Goal: Task Accomplishment & Management: Manage account settings

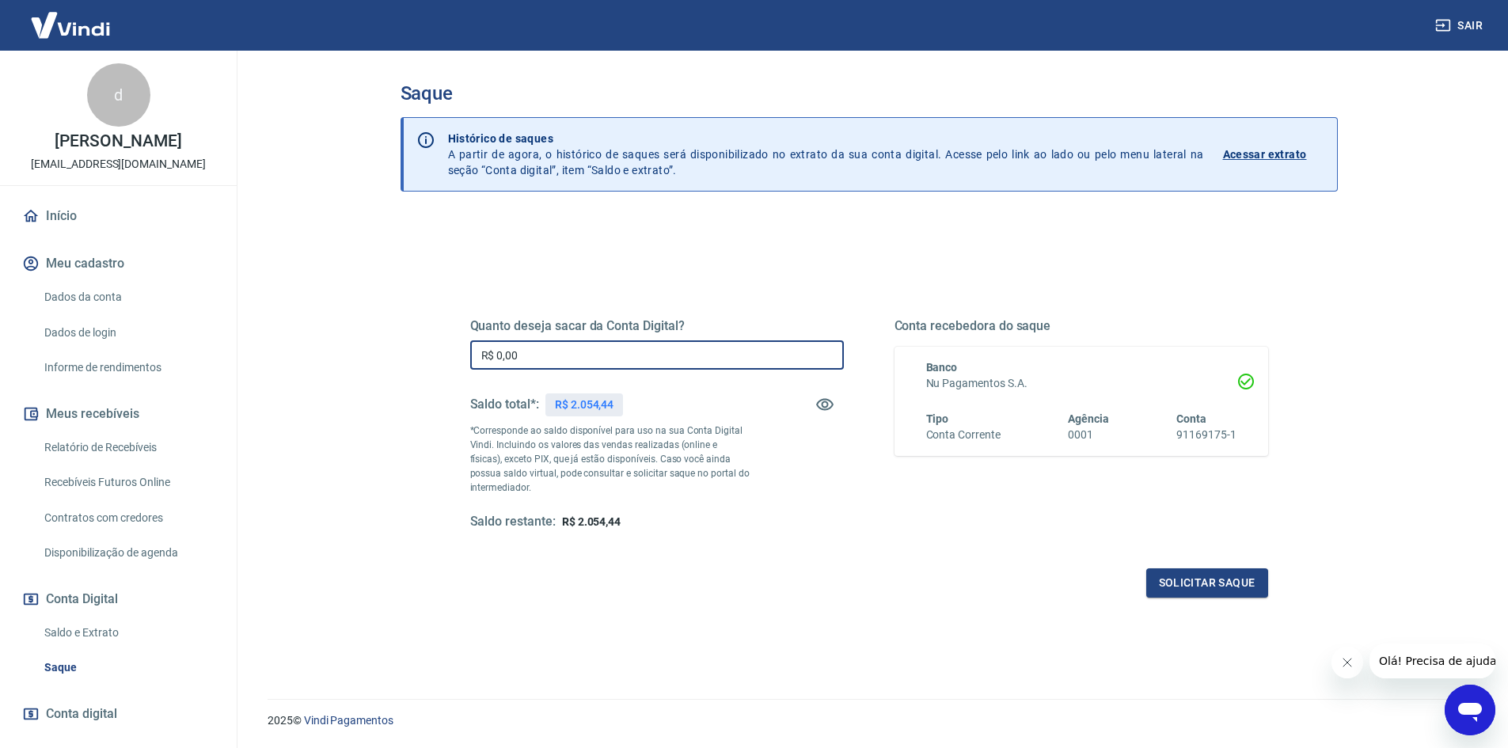
click at [563, 346] on input "R$ 0,00" at bounding box center [657, 354] width 374 height 29
type input "R$ 2.054,44"
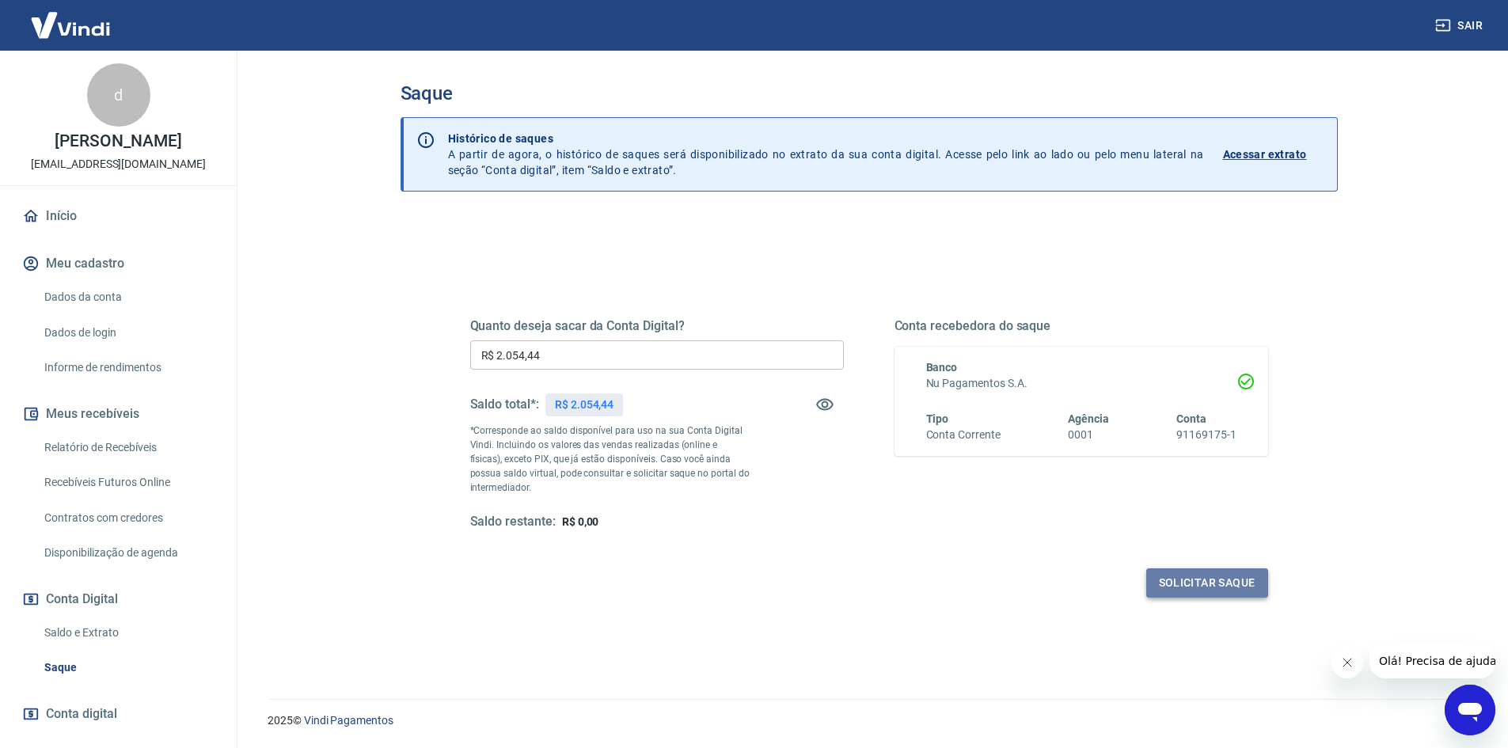
click at [1207, 594] on button "Solicitar saque" at bounding box center [1207, 582] width 122 height 29
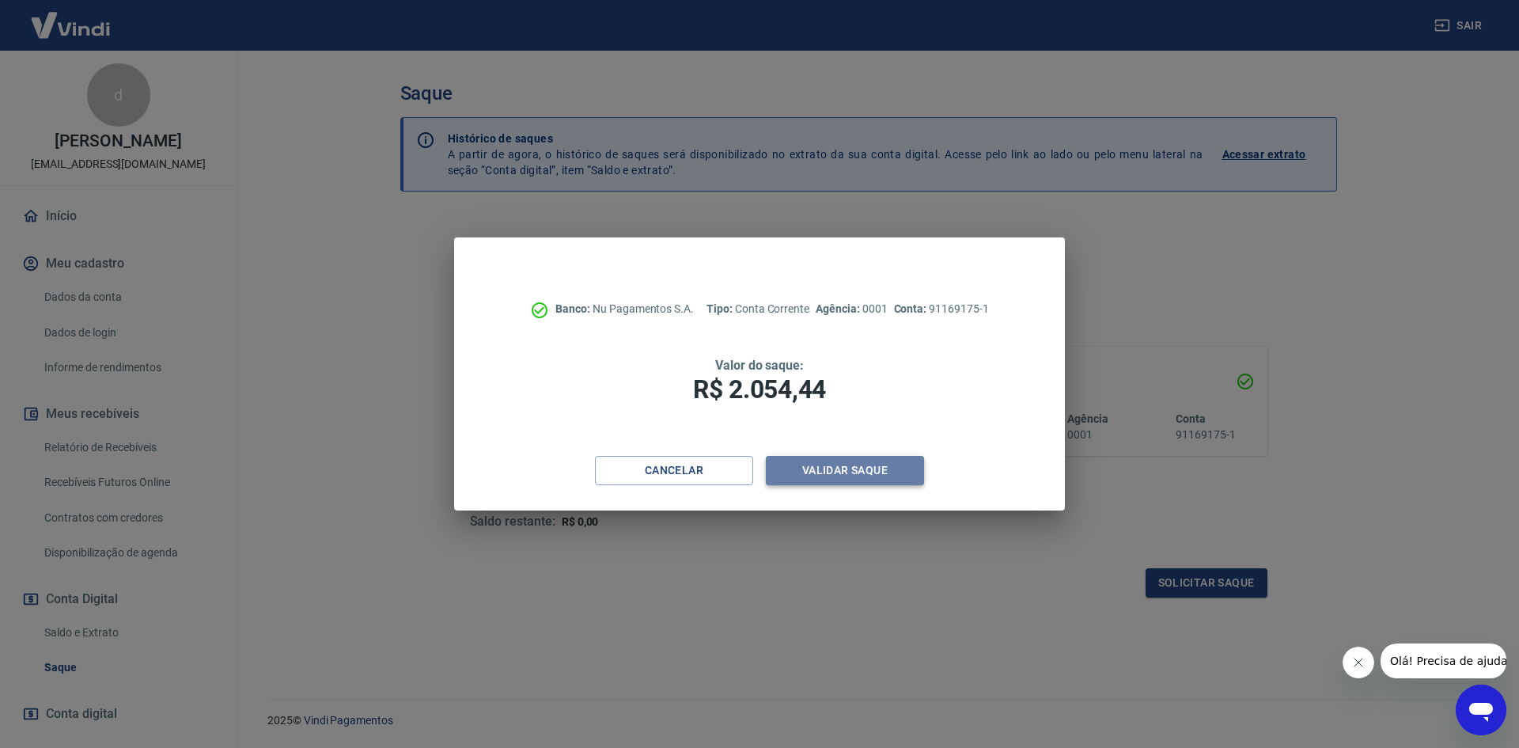
click at [859, 465] on button "Validar saque" at bounding box center [845, 470] width 158 height 29
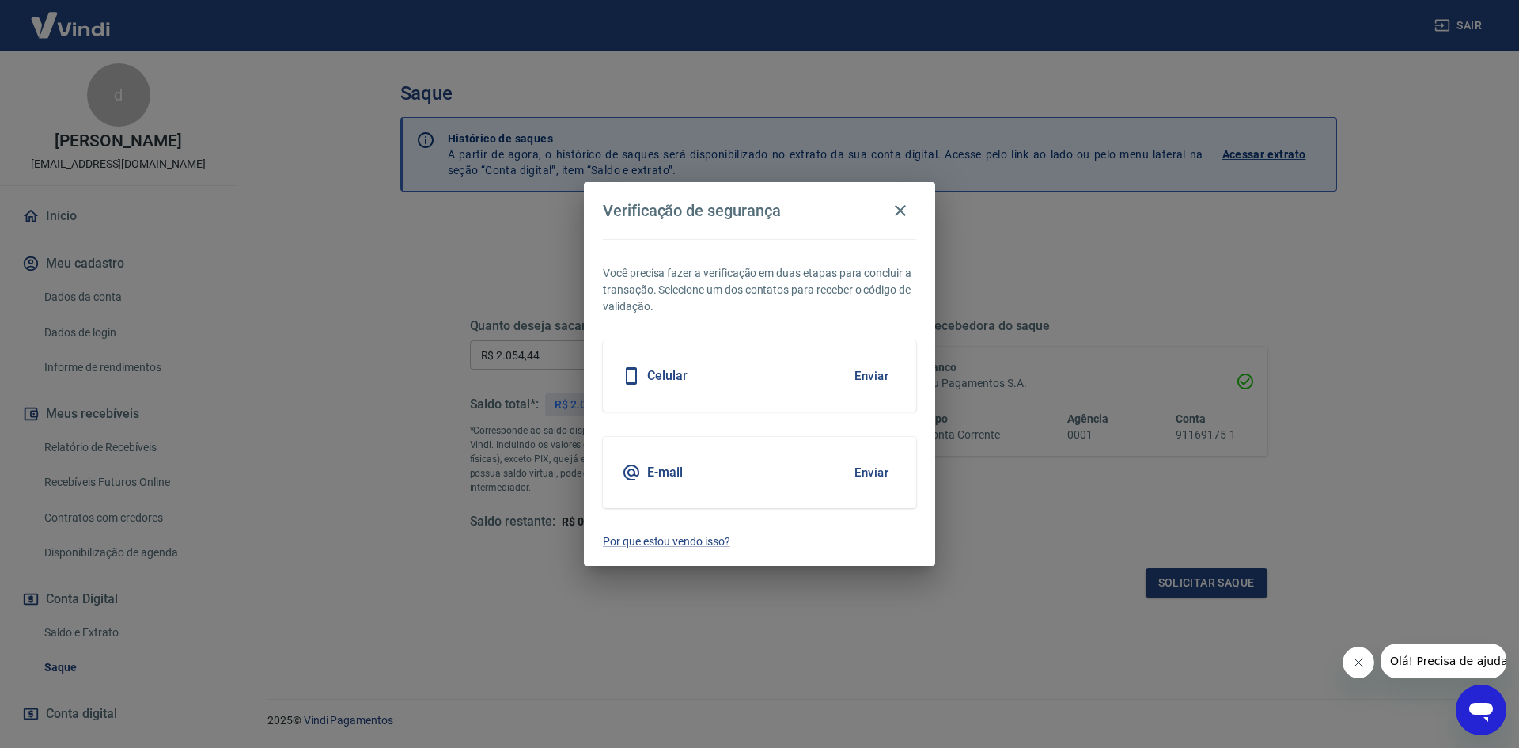
click at [863, 476] on button "Enviar" at bounding box center [871, 472] width 51 height 33
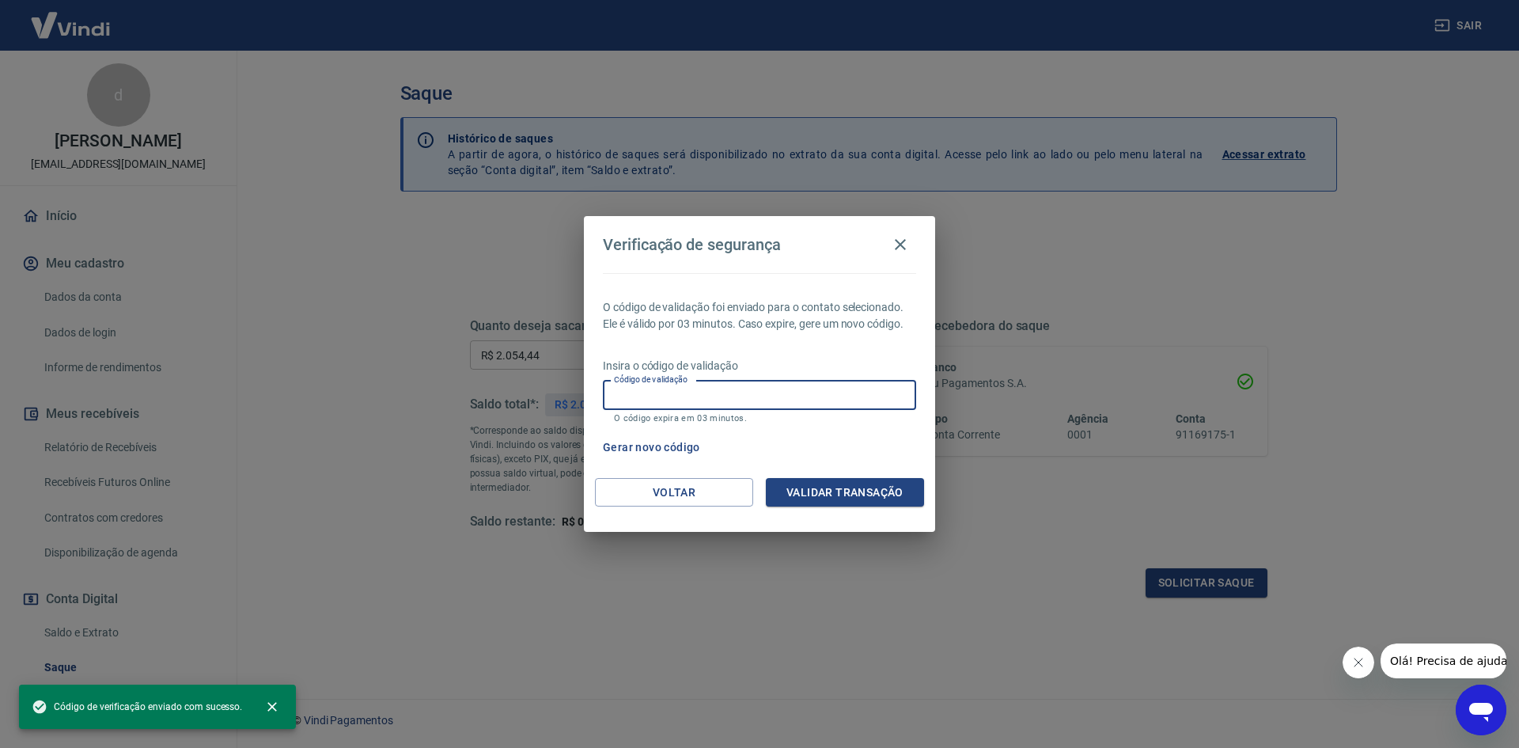
click at [694, 405] on input "Código de validação" at bounding box center [759, 395] width 313 height 29
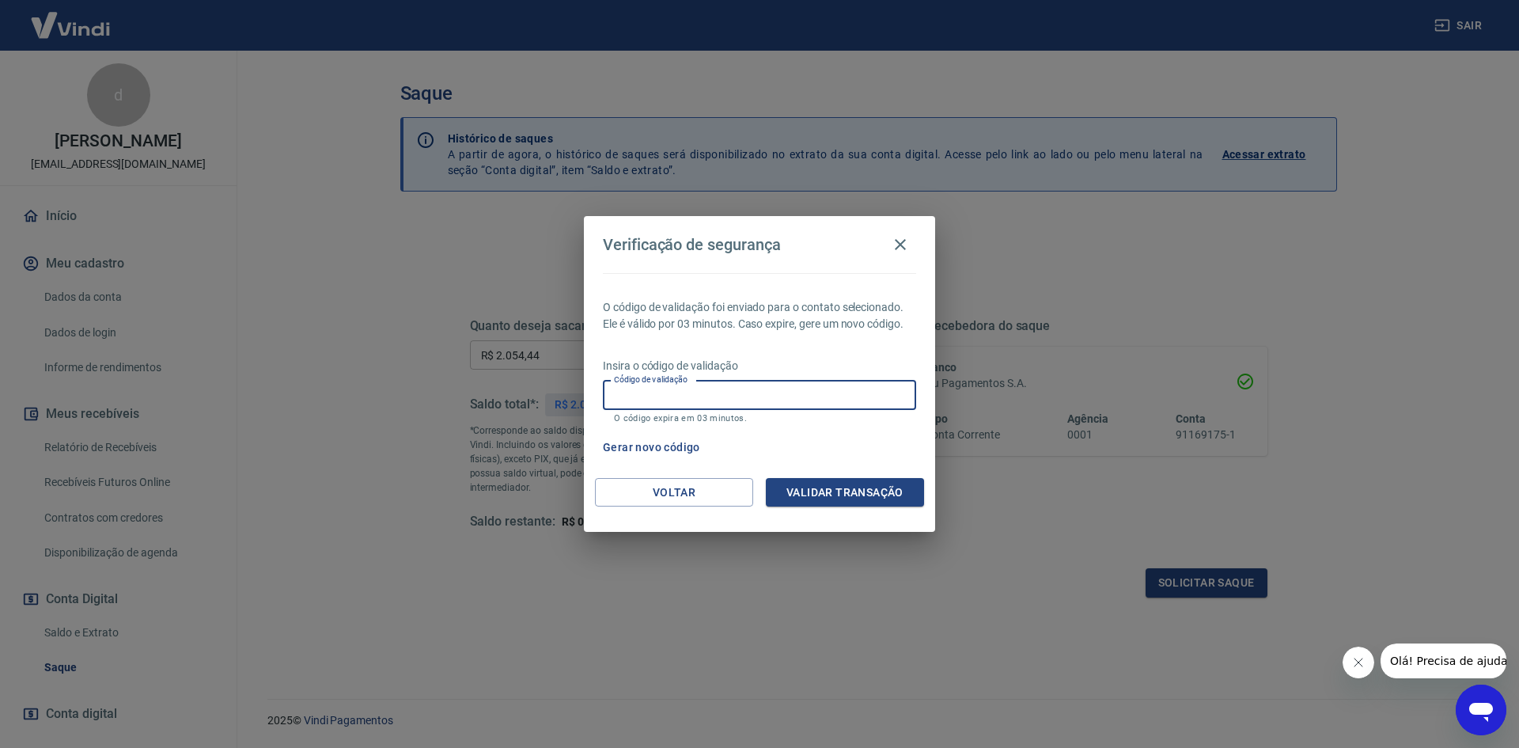
click at [793, 382] on input "Código de validação" at bounding box center [759, 395] width 313 height 29
paste input "257028"
type input "257028"
drag, startPoint x: 871, startPoint y: 491, endPoint x: 942, endPoint y: 351, distance: 157.5
click at [872, 491] on button "Validar transação" at bounding box center [845, 492] width 158 height 29
